Goal: Transaction & Acquisition: Purchase product/service

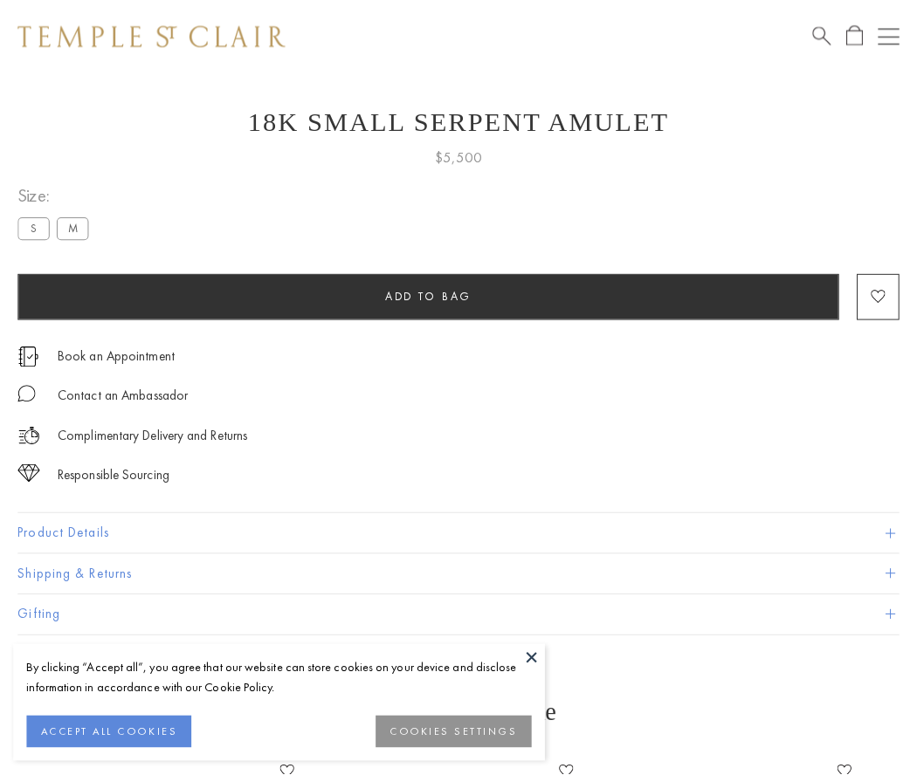
scroll to position [23, 0]
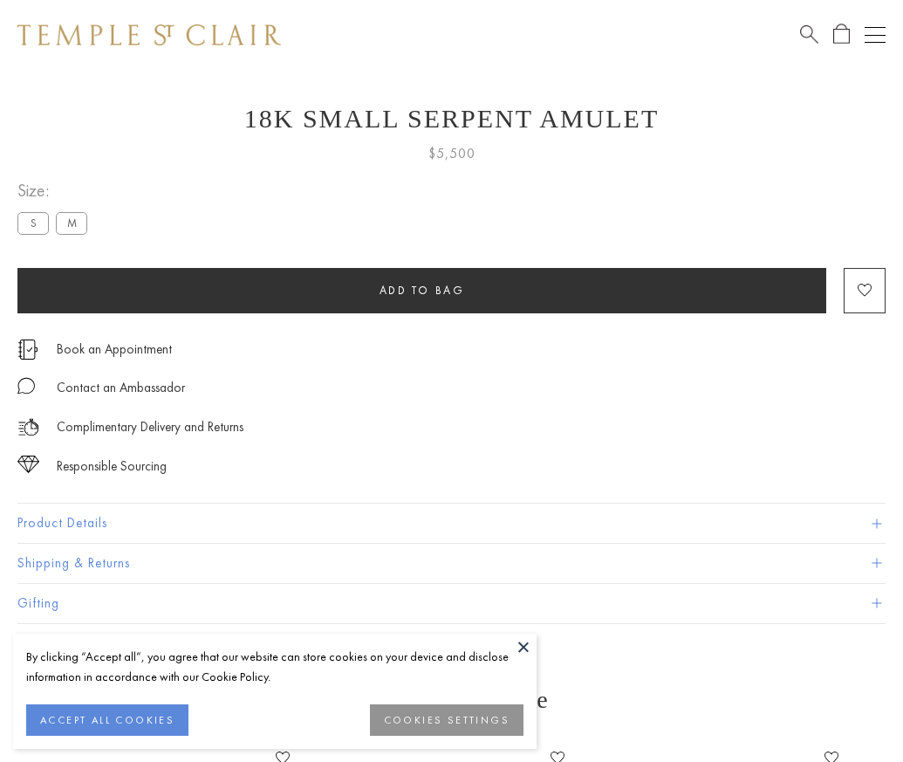
click at [422, 290] on span "Add to bag" at bounding box center [423, 290] width 86 height 15
